Goal: Find specific page/section: Find specific page/section

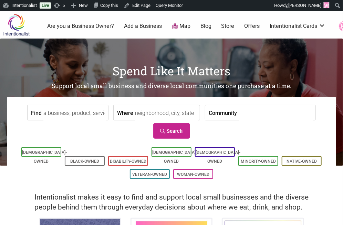
click at [80, 110] on input "Find" at bounding box center [74, 113] width 63 height 16
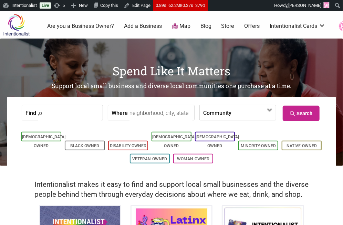
type input ","
type input "mint salon"
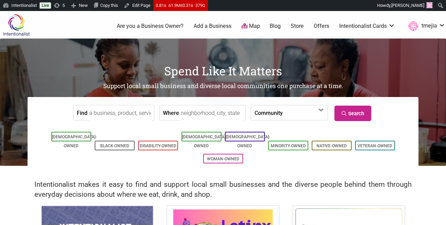
click at [128, 110] on input "Find" at bounding box center [120, 113] width 63 height 16
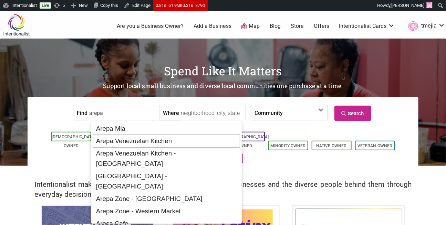
click at [163, 140] on div "Arepa Venezuelan Kitchen" at bounding box center [166, 141] width 147 height 13
type input "Arepa Venezuelan Kitchen"
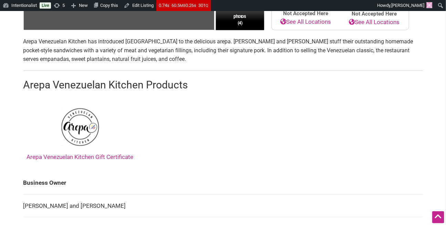
scroll to position [209, 0]
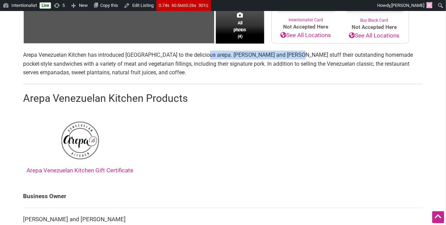
drag, startPoint x: 200, startPoint y: 55, endPoint x: 287, endPoint y: 53, distance: 87.2
click at [287, 53] on p "Arepa Venezuelan Kitchen has introduced [GEOGRAPHIC_DATA] to the delicious arep…" at bounding box center [223, 64] width 400 height 27
copy p "[PERSON_NAME] and [PERSON_NAME]"
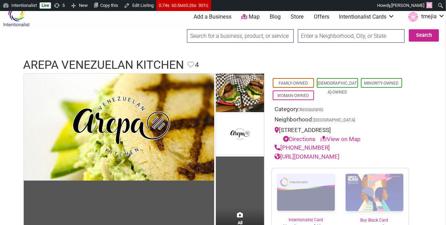
scroll to position [9, 0]
click at [235, 40] on input "search" at bounding box center [240, 35] width 107 height 13
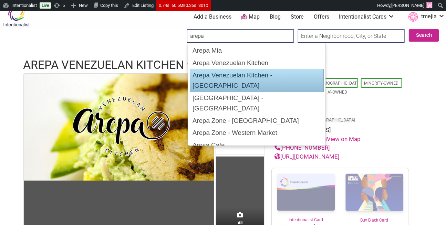
click at [285, 75] on div "Arepa Venezuelan Kitchen - [GEOGRAPHIC_DATA]" at bounding box center [257, 80] width 134 height 23
type input "Arepa Venezuelan Kitchen - [GEOGRAPHIC_DATA]"
